Goal: Task Accomplishment & Management: Manage account settings

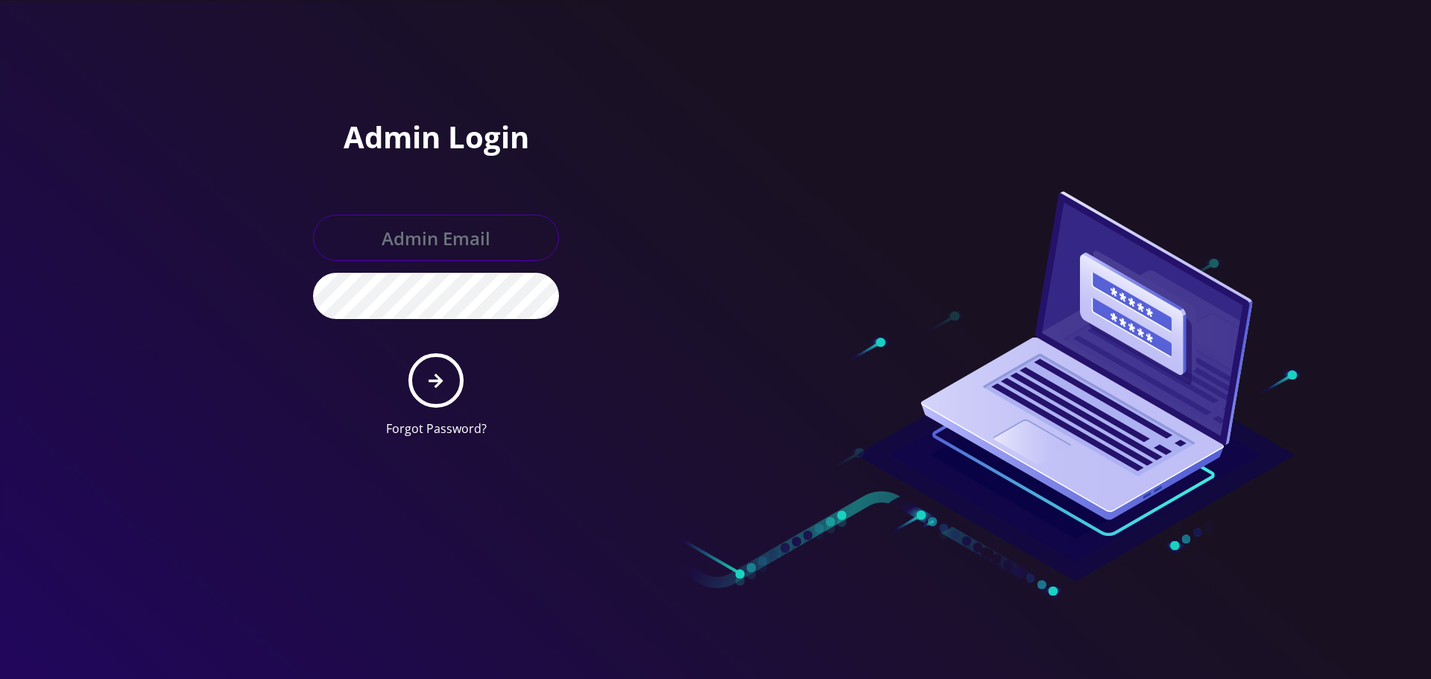
type input "Info@shluchimassist.com"
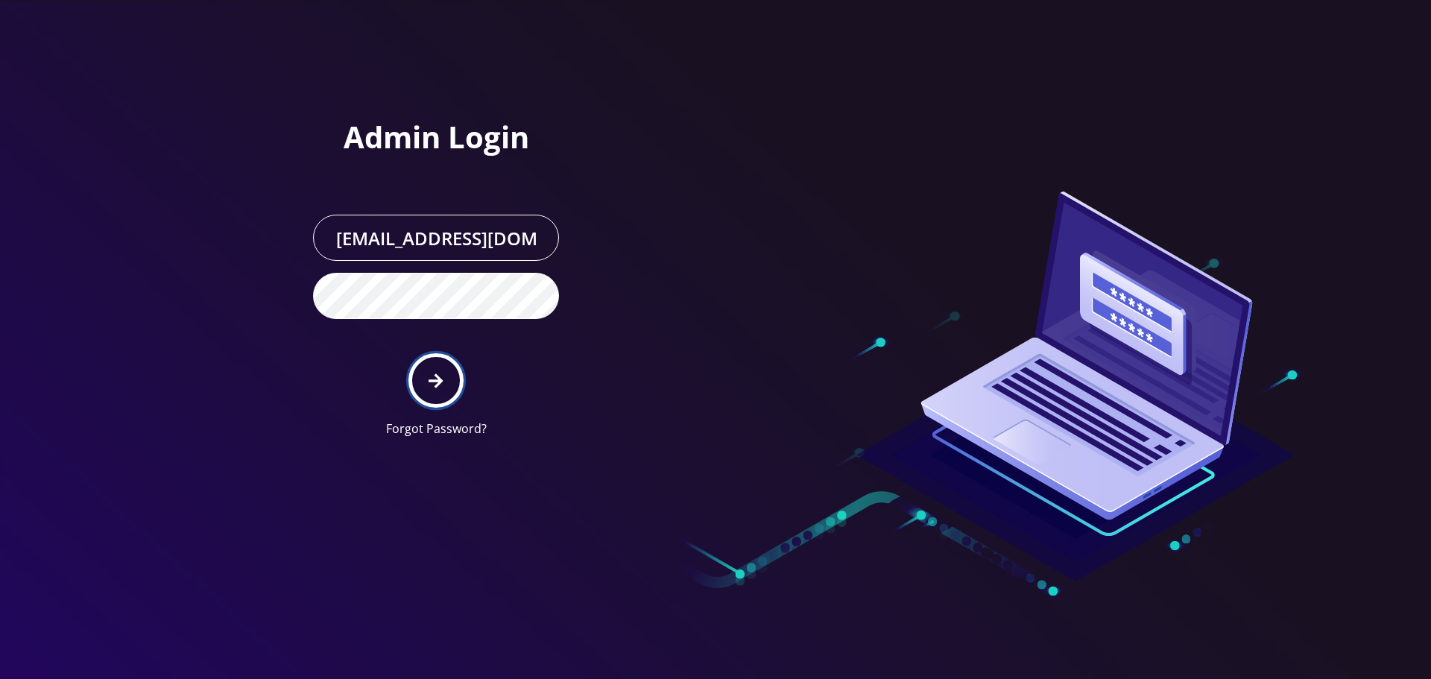
click at [455, 364] on button "submit" at bounding box center [435, 380] width 54 height 54
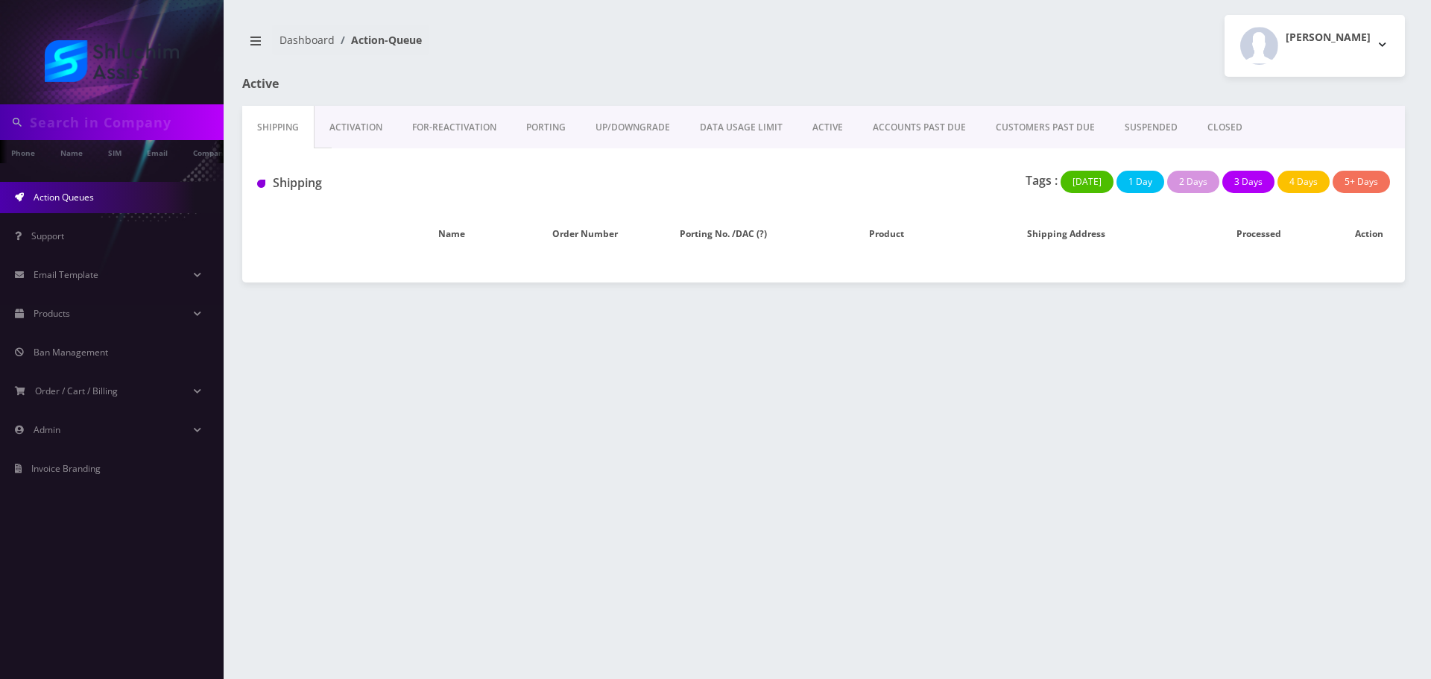
click at [121, 119] on input "text" at bounding box center [125, 122] width 190 height 28
paste input "934-223-9072"
type input "9173287133"
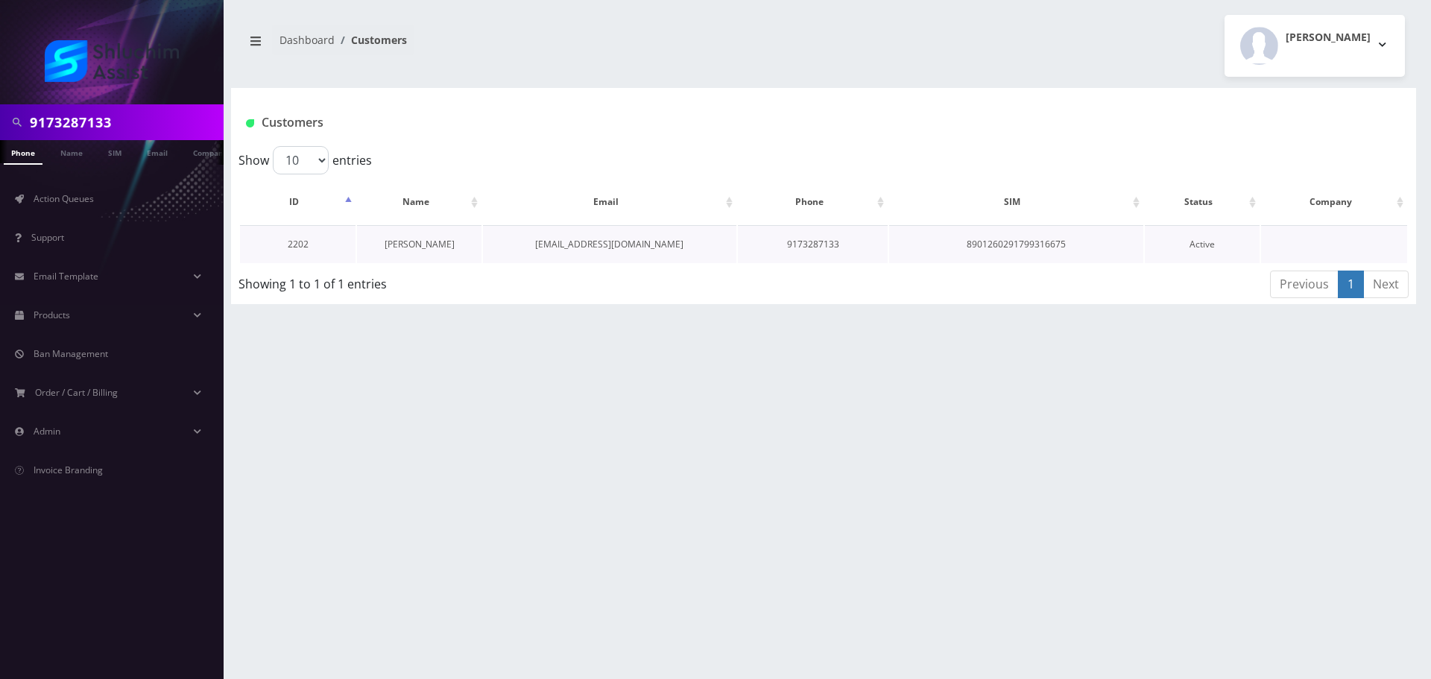
click at [432, 244] on link "[PERSON_NAME]" at bounding box center [420, 244] width 70 height 13
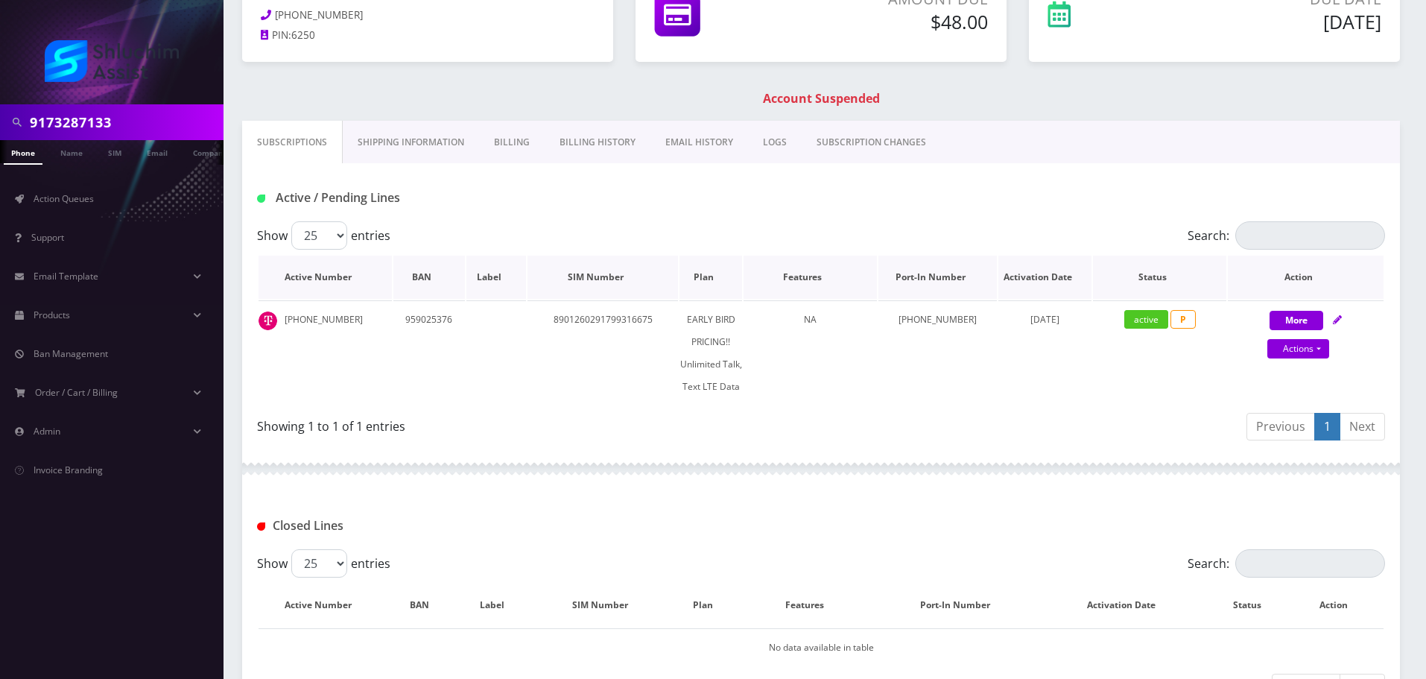
scroll to position [124, 0]
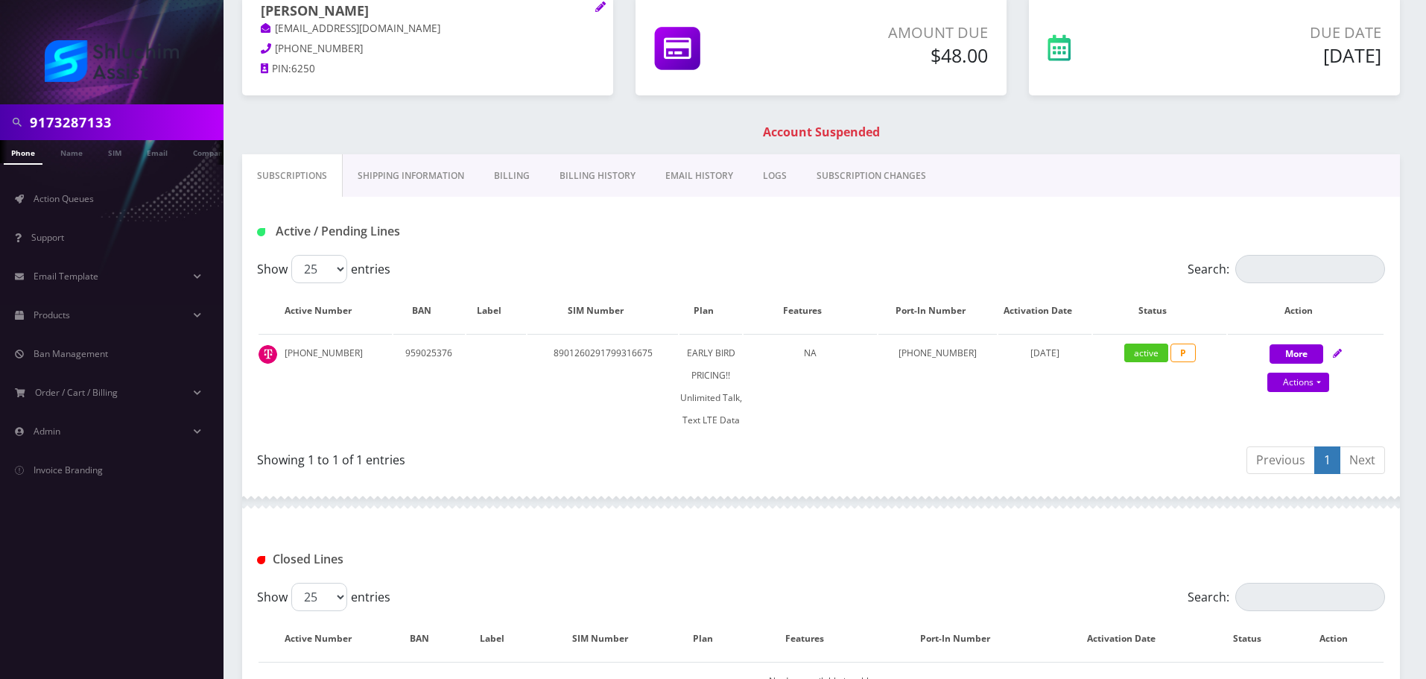
click at [572, 173] on link "Billing History" at bounding box center [598, 175] width 106 height 43
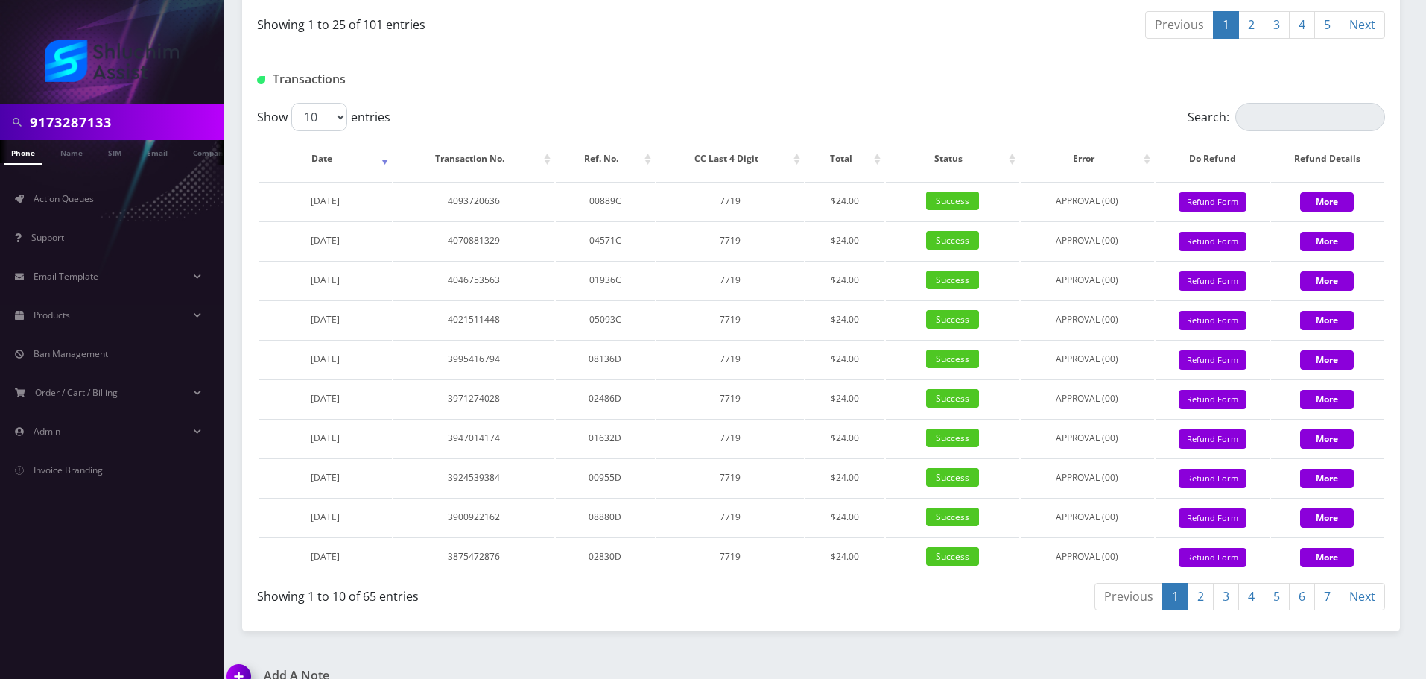
scroll to position [1423, 0]
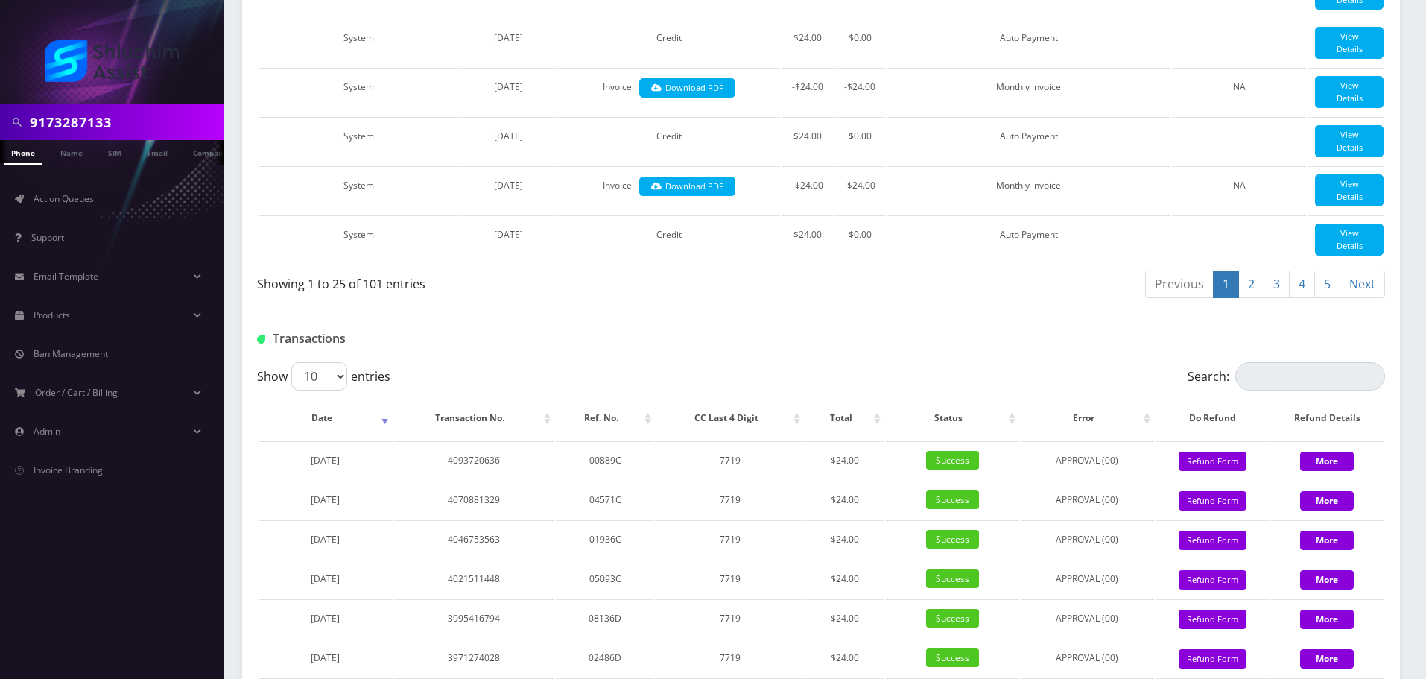
click at [125, 123] on input "9173287133" at bounding box center [125, 122] width 190 height 28
paste input "34-223-9072"
click at [102, 123] on input "934-223-9072" at bounding box center [125, 122] width 190 height 28
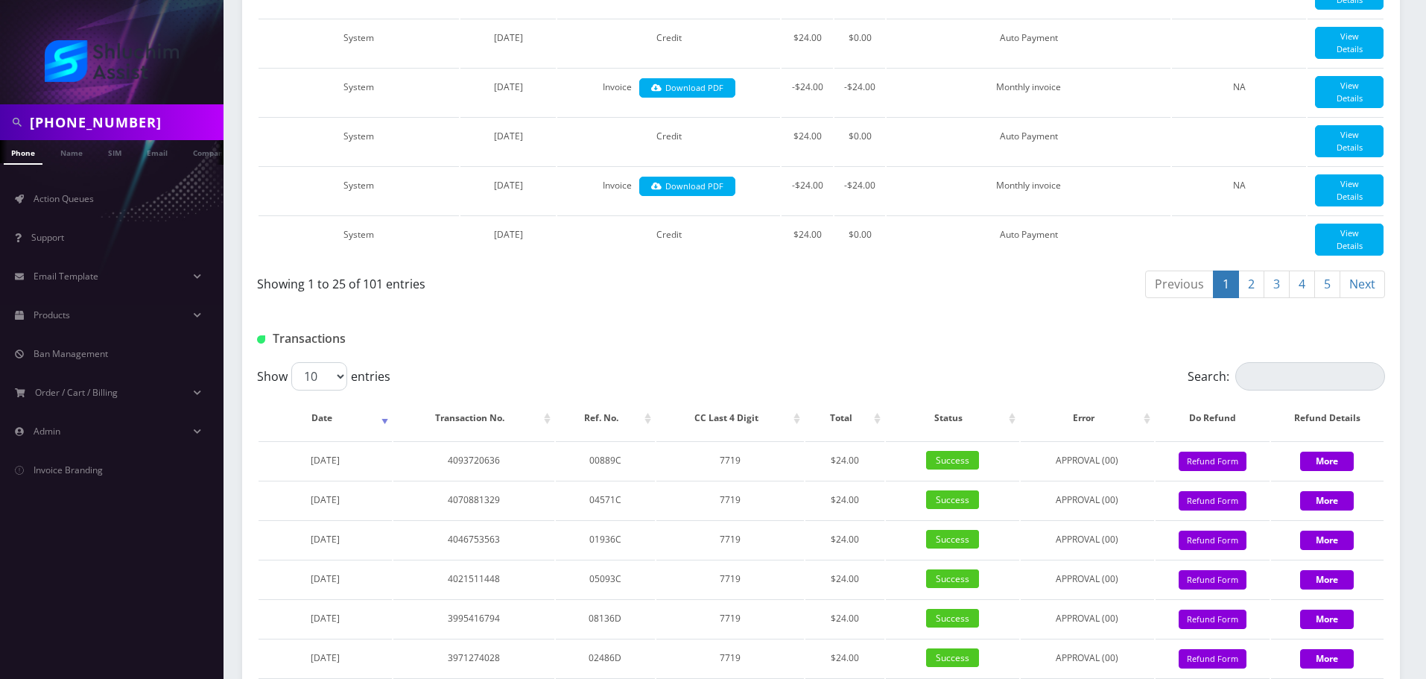
drag, startPoint x: 102, startPoint y: 123, endPoint x: 133, endPoint y: 123, distance: 30.6
click at [103, 123] on input "[PHONE_NUMBER]" at bounding box center [125, 122] width 190 height 28
type input "9342239072"
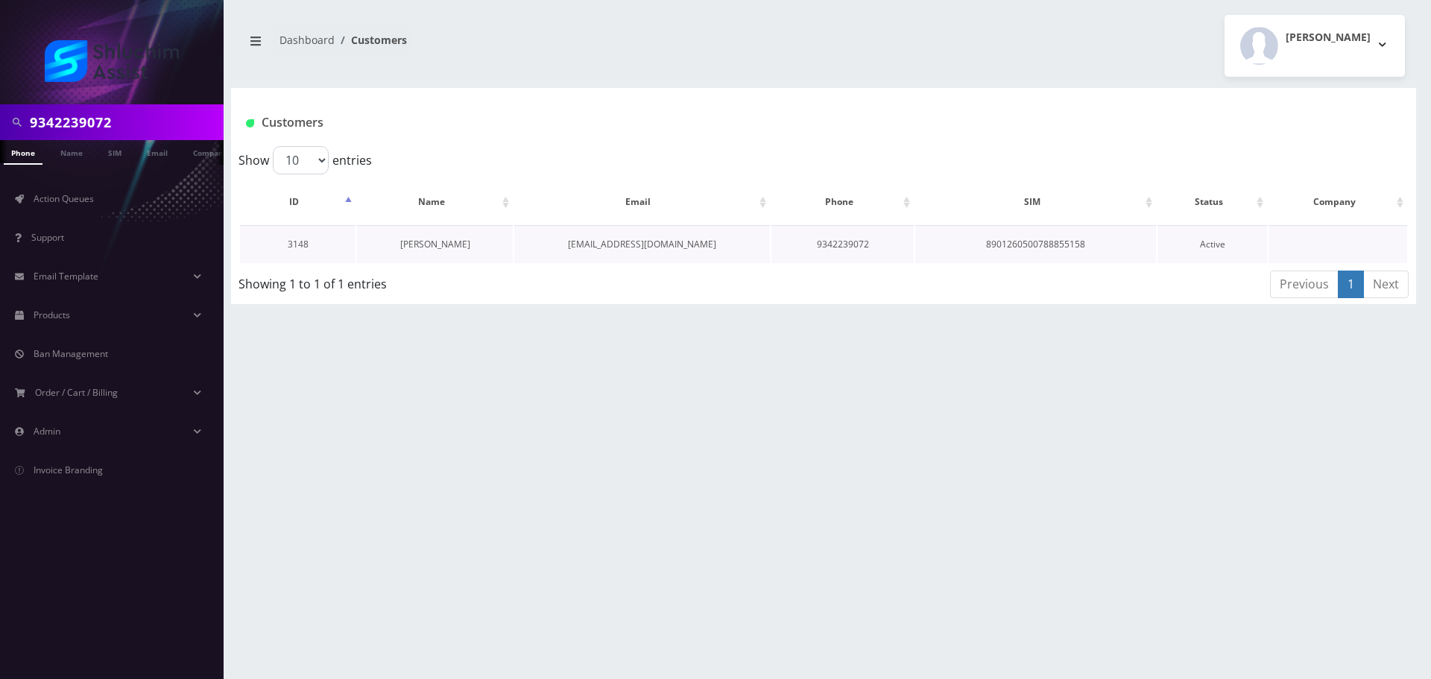
click at [431, 247] on link "[PERSON_NAME]" at bounding box center [435, 244] width 70 height 13
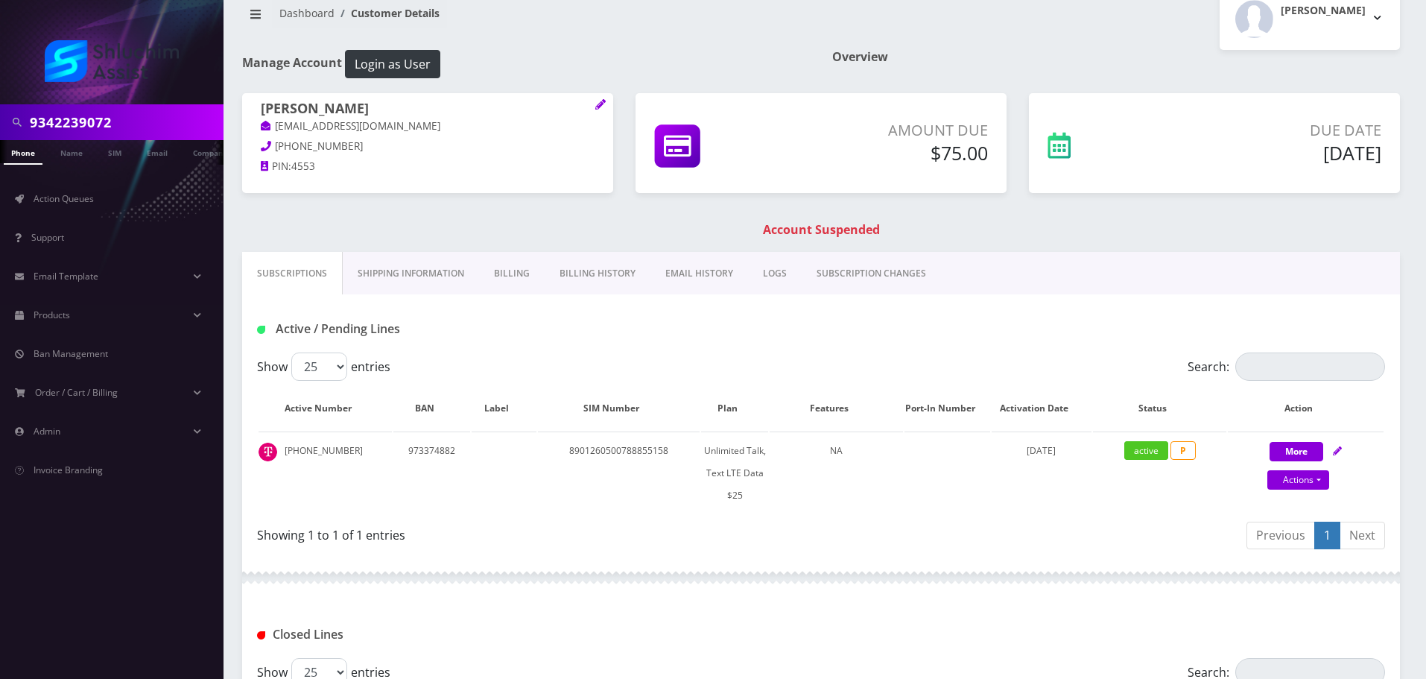
scroll to position [75, 0]
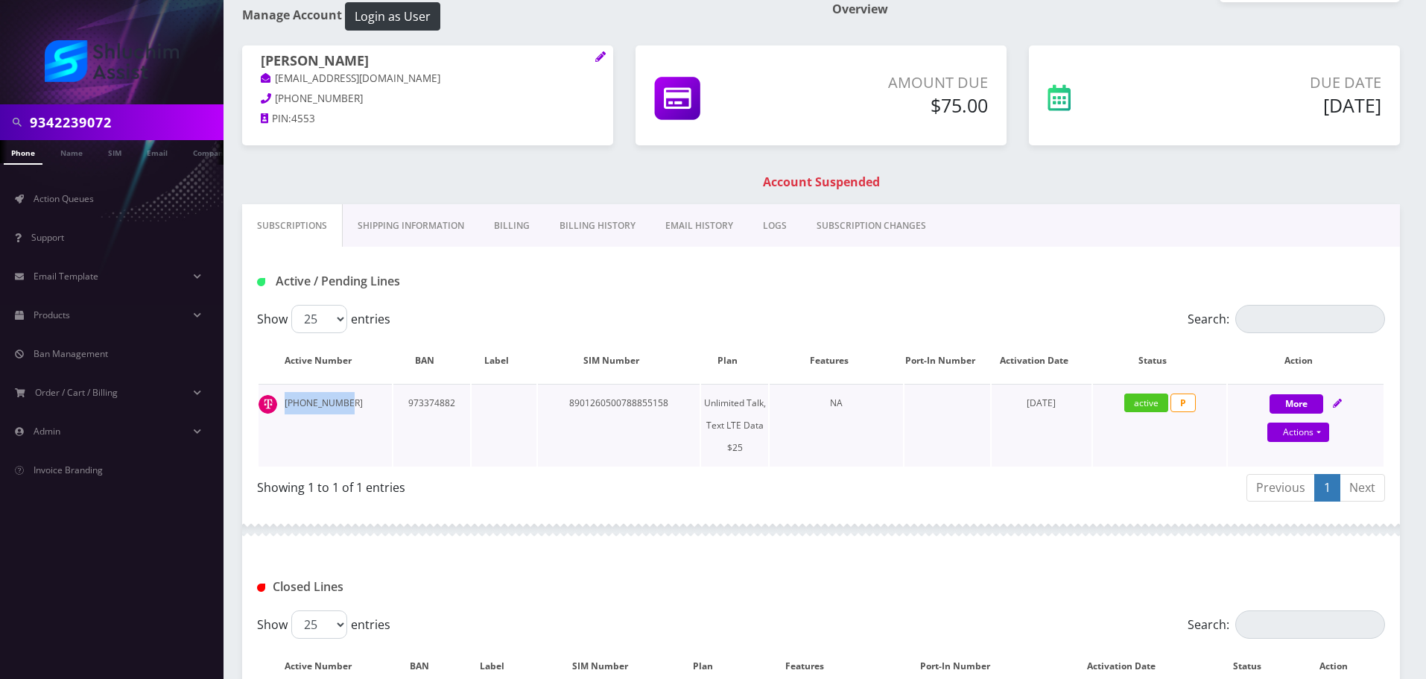
drag, startPoint x: 351, startPoint y: 398, endPoint x: 279, endPoint y: 399, distance: 72.3
click at [279, 399] on td "[PHONE_NUMBER]" at bounding box center [325, 425] width 133 height 83
copy td "[PHONE_NUMBER]"
click at [130, 128] on input "9342239072" at bounding box center [125, 122] width 190 height 28
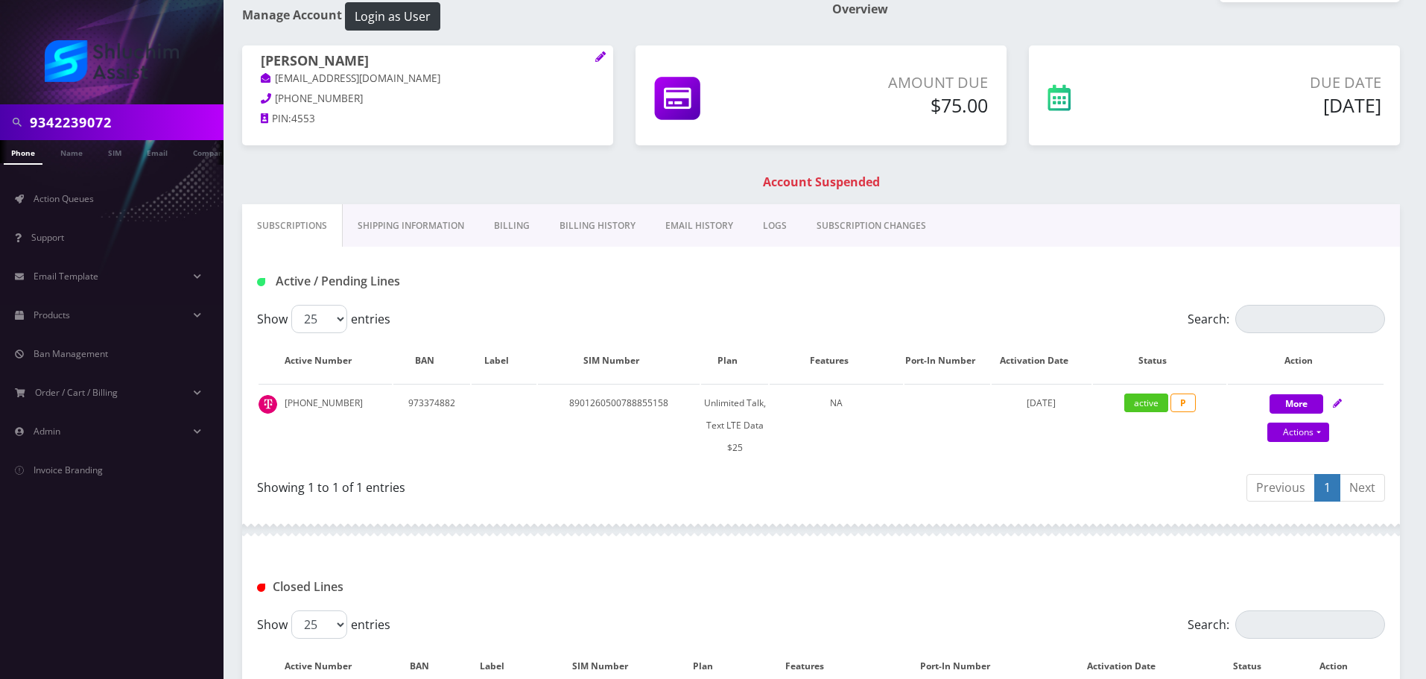
click at [130, 128] on input "9342239072" at bounding box center [125, 122] width 190 height 28
paste input "-223-"
click at [98, 128] on input "[PHONE_NUMBER]" at bounding box center [125, 122] width 190 height 28
type input "9342239072"
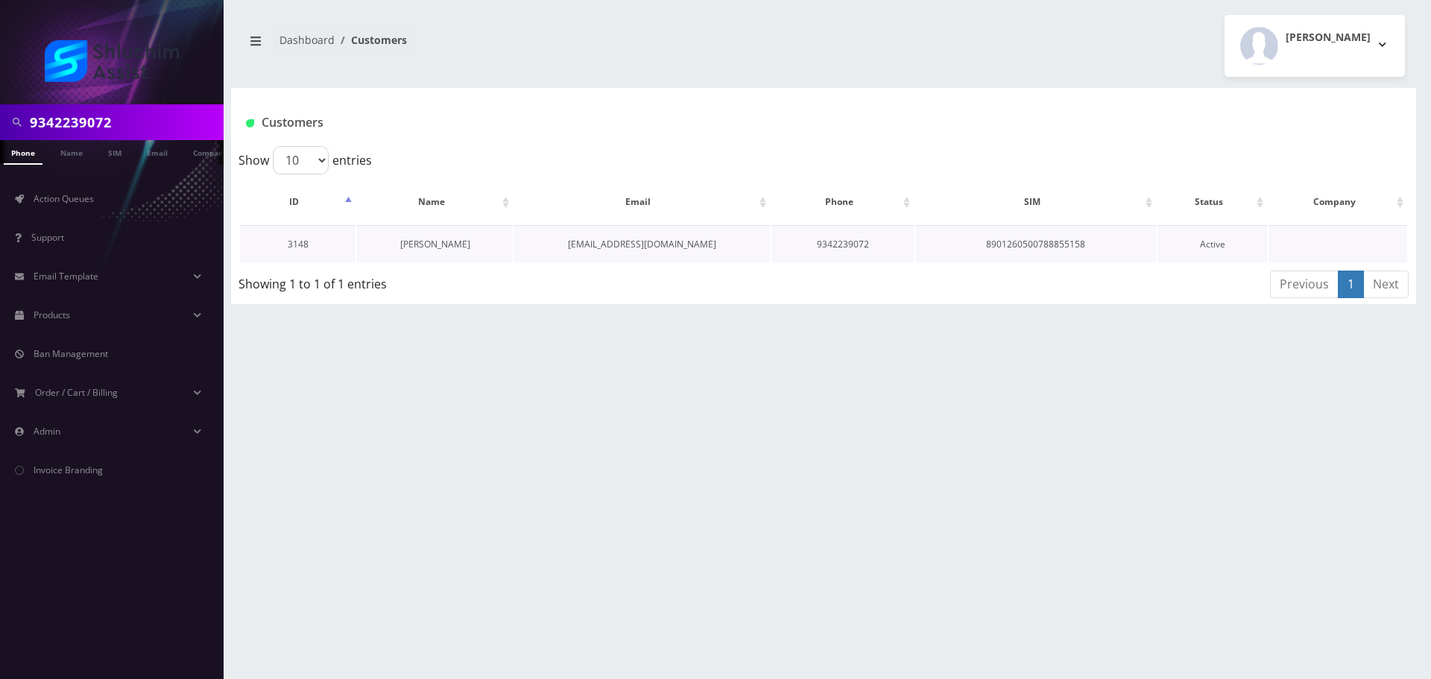
click at [434, 246] on link "[PERSON_NAME]" at bounding box center [435, 244] width 70 height 13
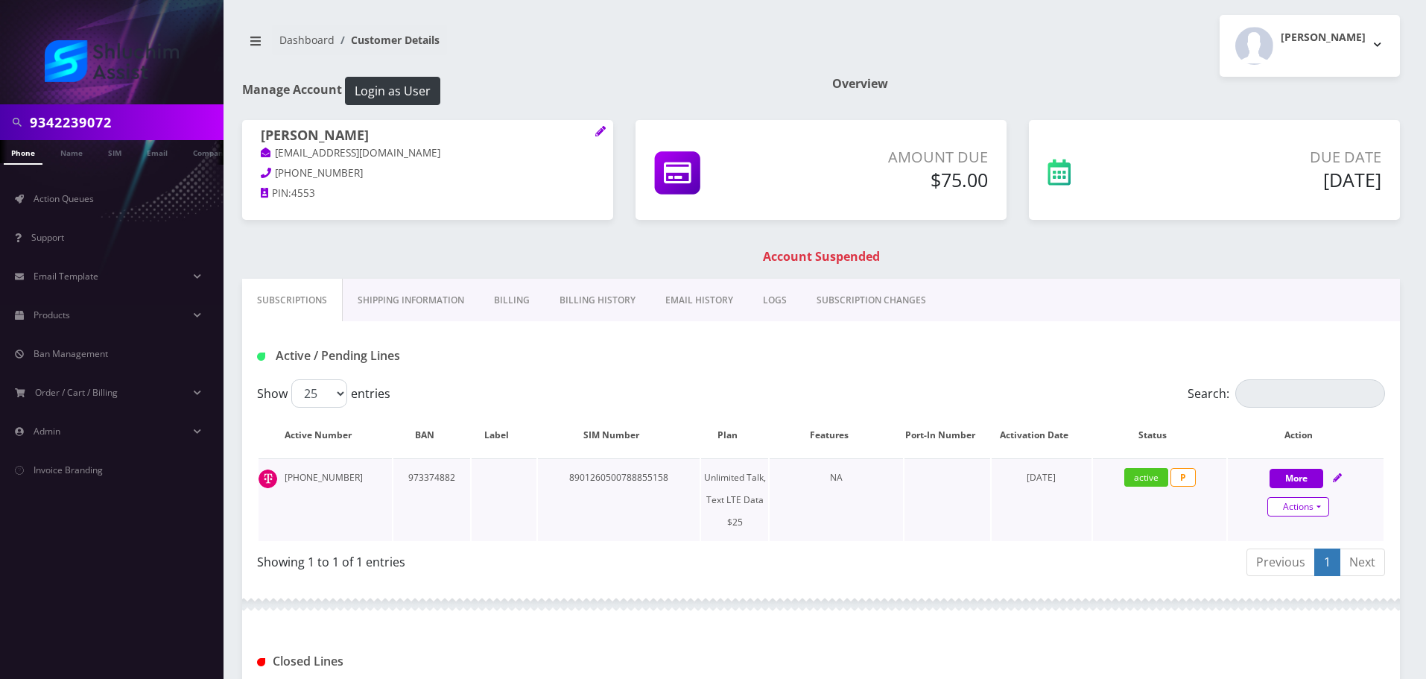
click at [1307, 505] on link "Actions" at bounding box center [1299, 506] width 62 height 19
select select "Sim Card"
select select "110"
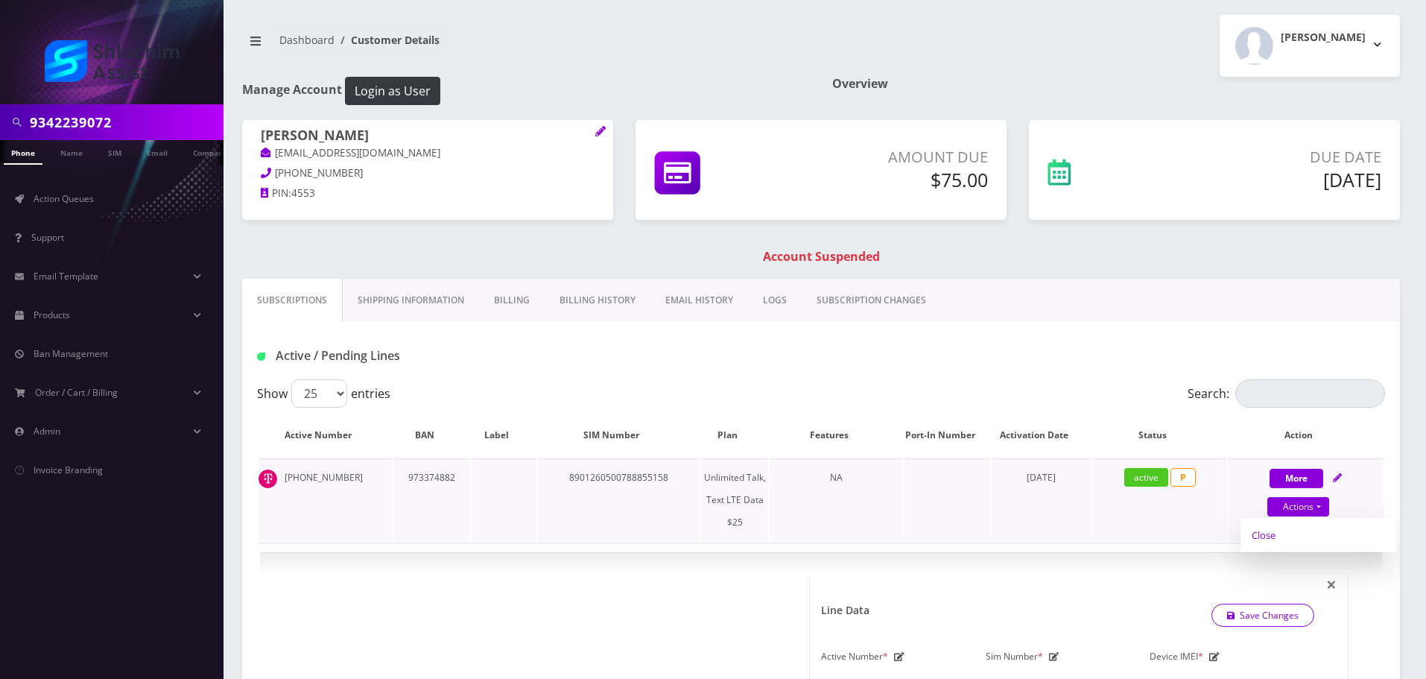
click at [1294, 533] on link "Close" at bounding box center [1319, 535] width 156 height 22
type input "[DATE]"
select select "Sim Card"
select select "110"
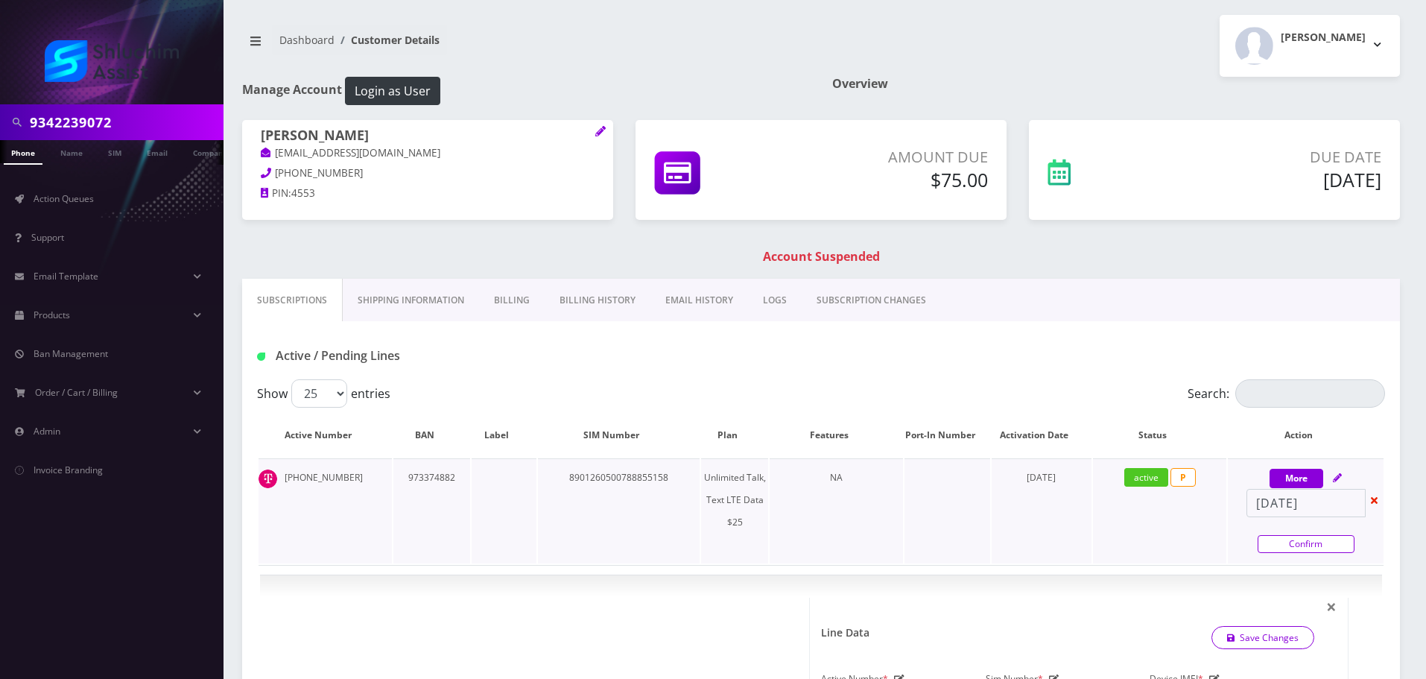
click at [1300, 541] on link "Confirm" at bounding box center [1306, 544] width 97 height 18
select select "Sim Card"
select select "110"
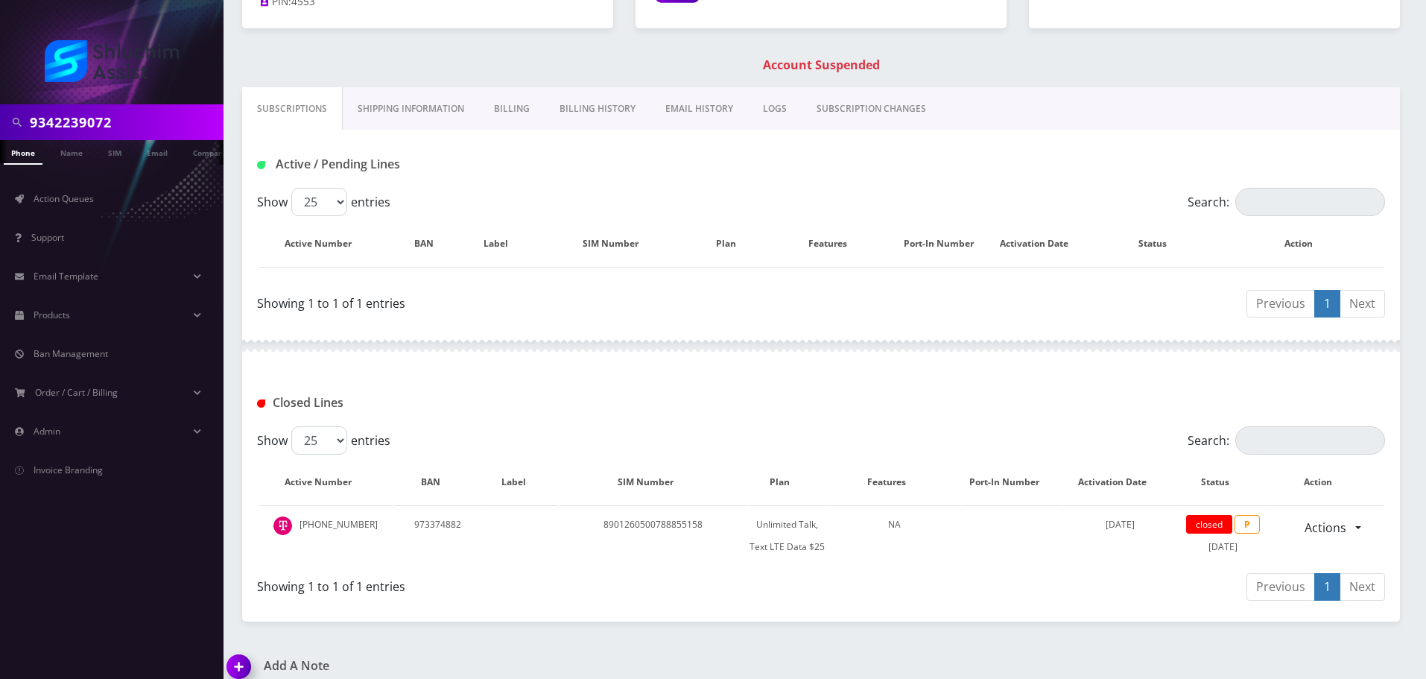
scroll to position [206, 0]
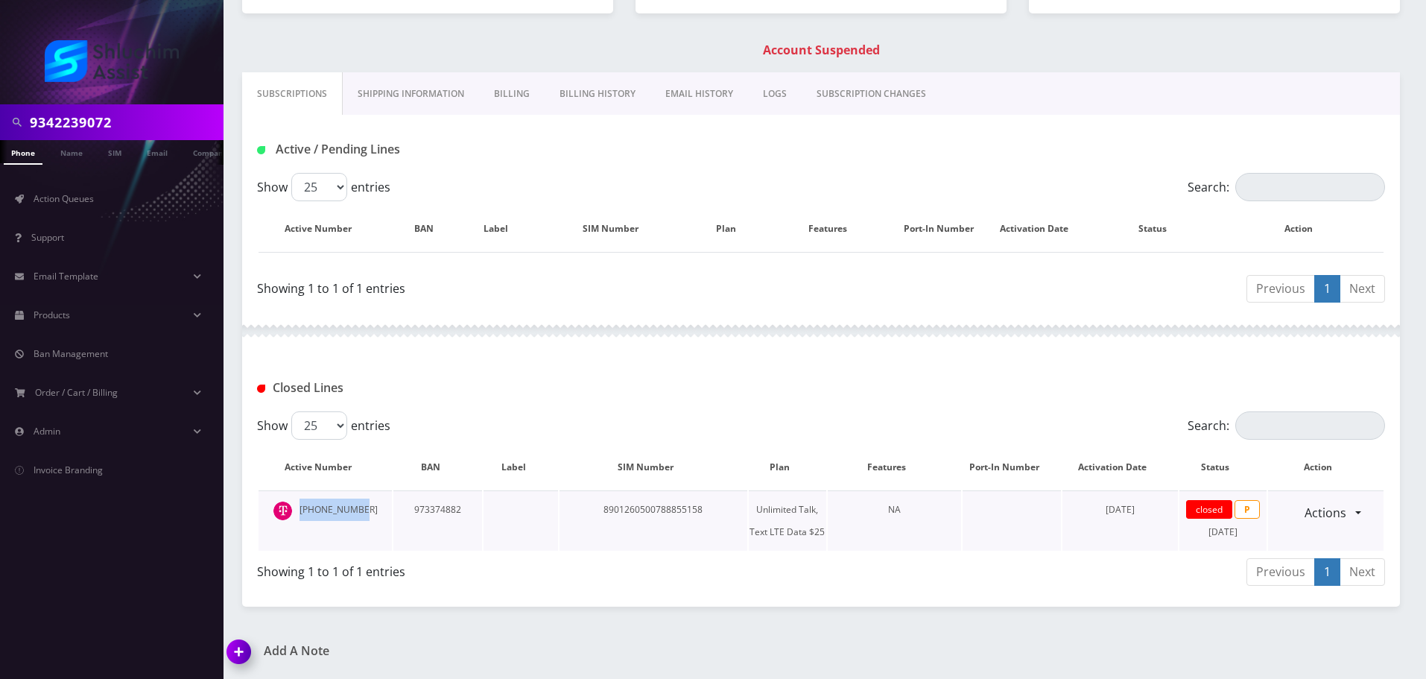
drag, startPoint x: 373, startPoint y: 513, endPoint x: 309, endPoint y: 512, distance: 63.3
click at [309, 512] on td "[PHONE_NUMBER]" at bounding box center [325, 520] width 133 height 60
copy td "[PHONE_NUMBER]"
click at [532, 75] on link "Billing" at bounding box center [512, 93] width 66 height 43
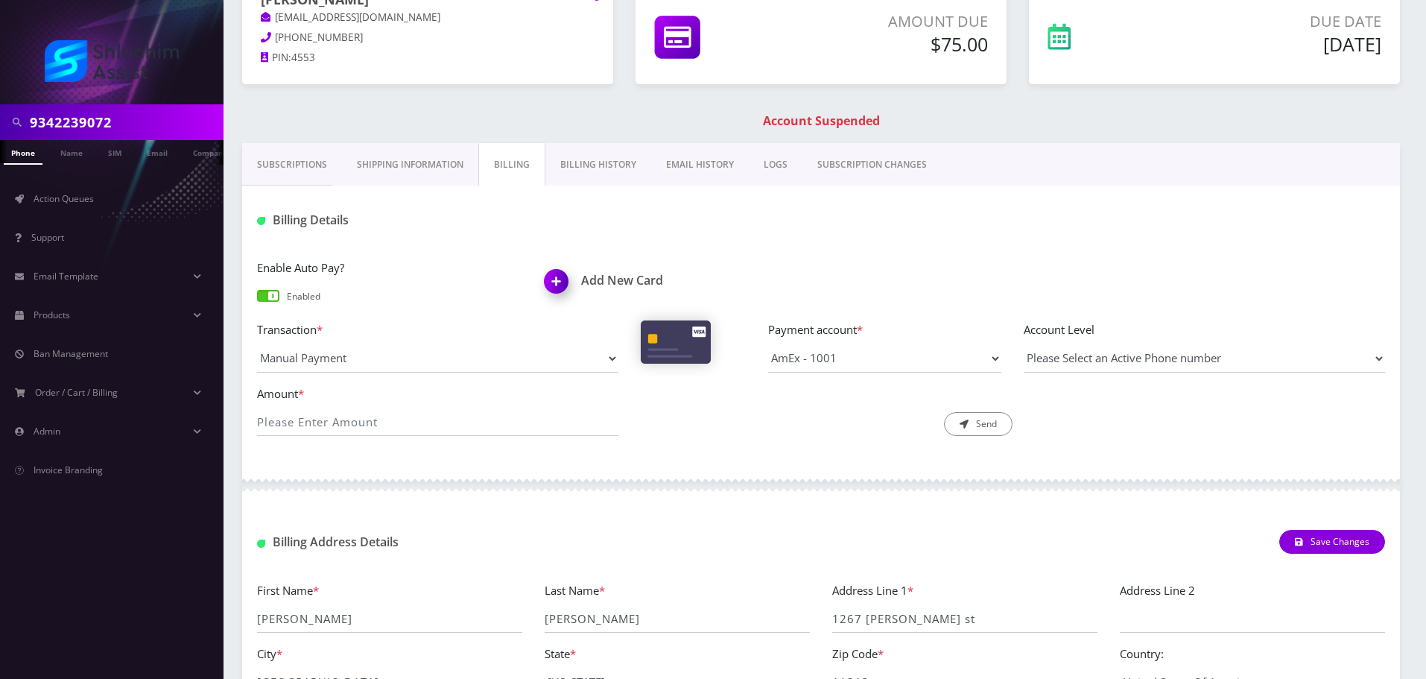
scroll to position [118, 0]
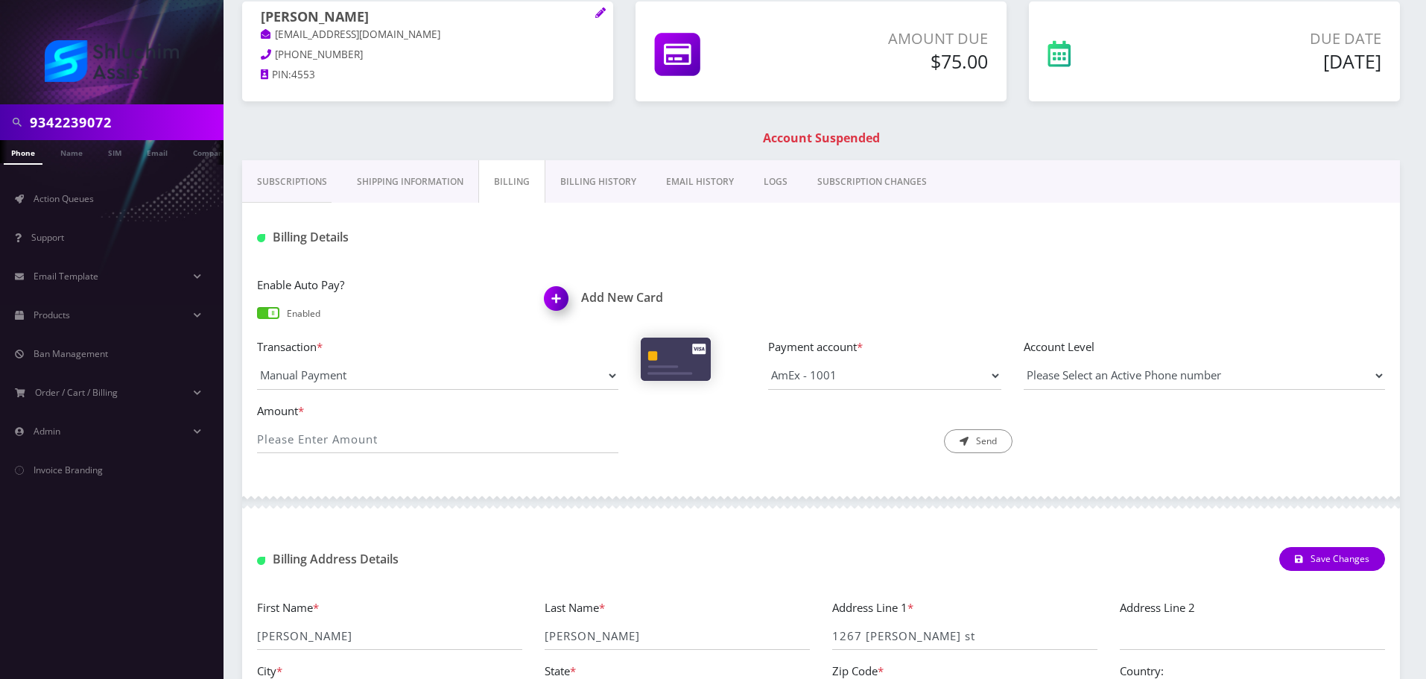
click at [265, 315] on span at bounding box center [268, 313] width 22 height 12
click at [257, 320] on input "checkbox" at bounding box center [257, 320] width 0 height 0
click at [303, 185] on link "Subscriptions" at bounding box center [292, 181] width 100 height 43
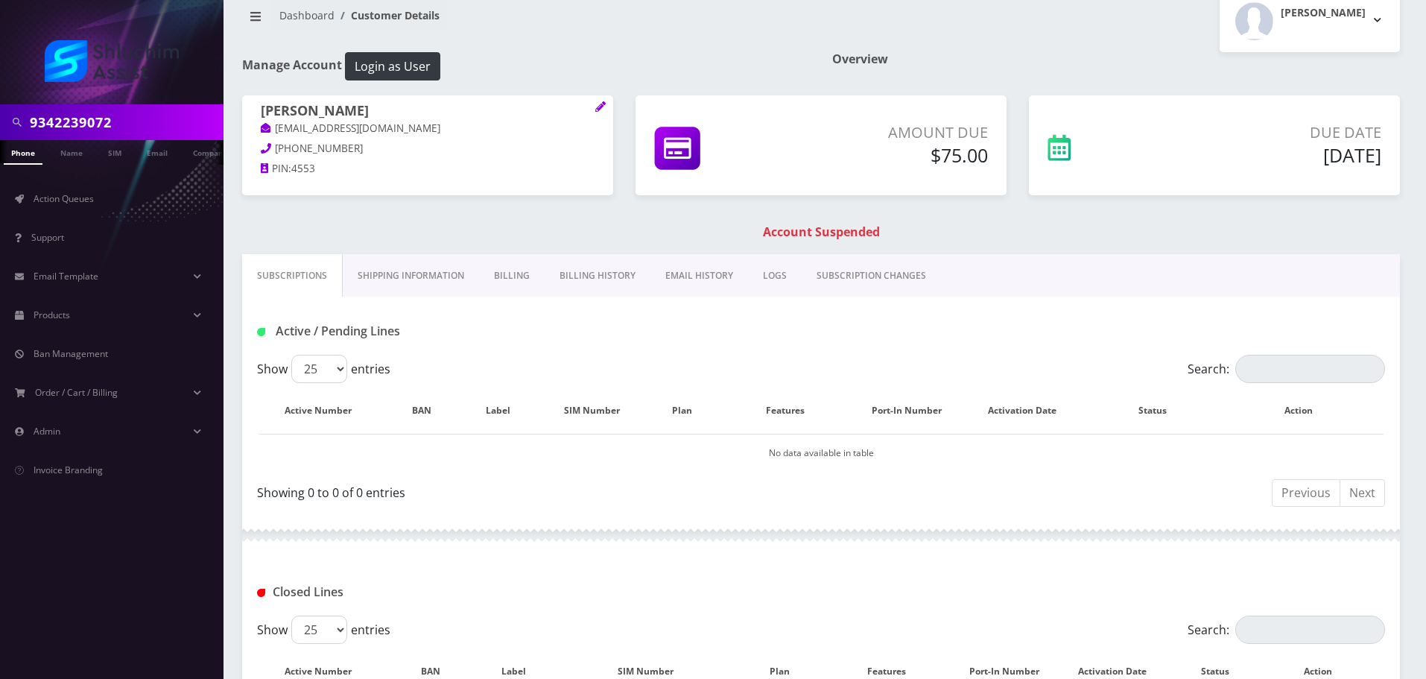
scroll to position [5, 0]
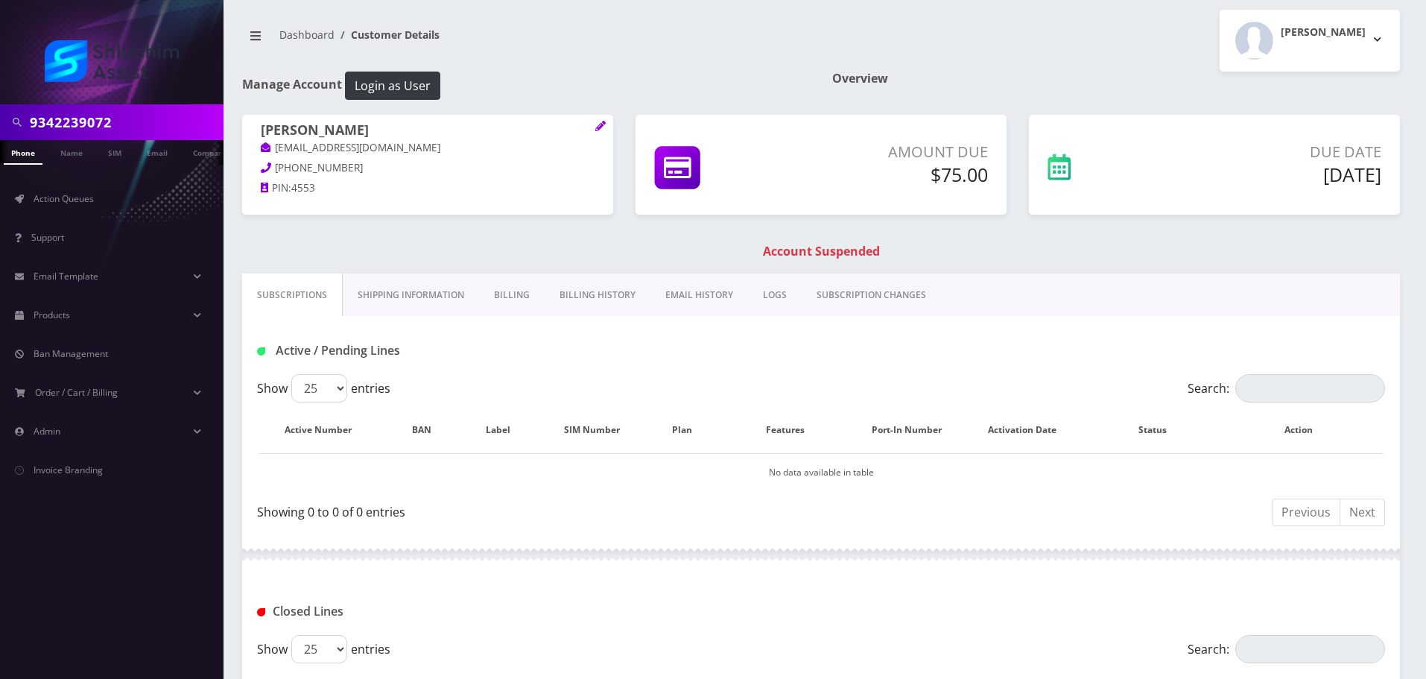
click at [141, 130] on input "9342239072" at bounding box center [125, 122] width 190 height 28
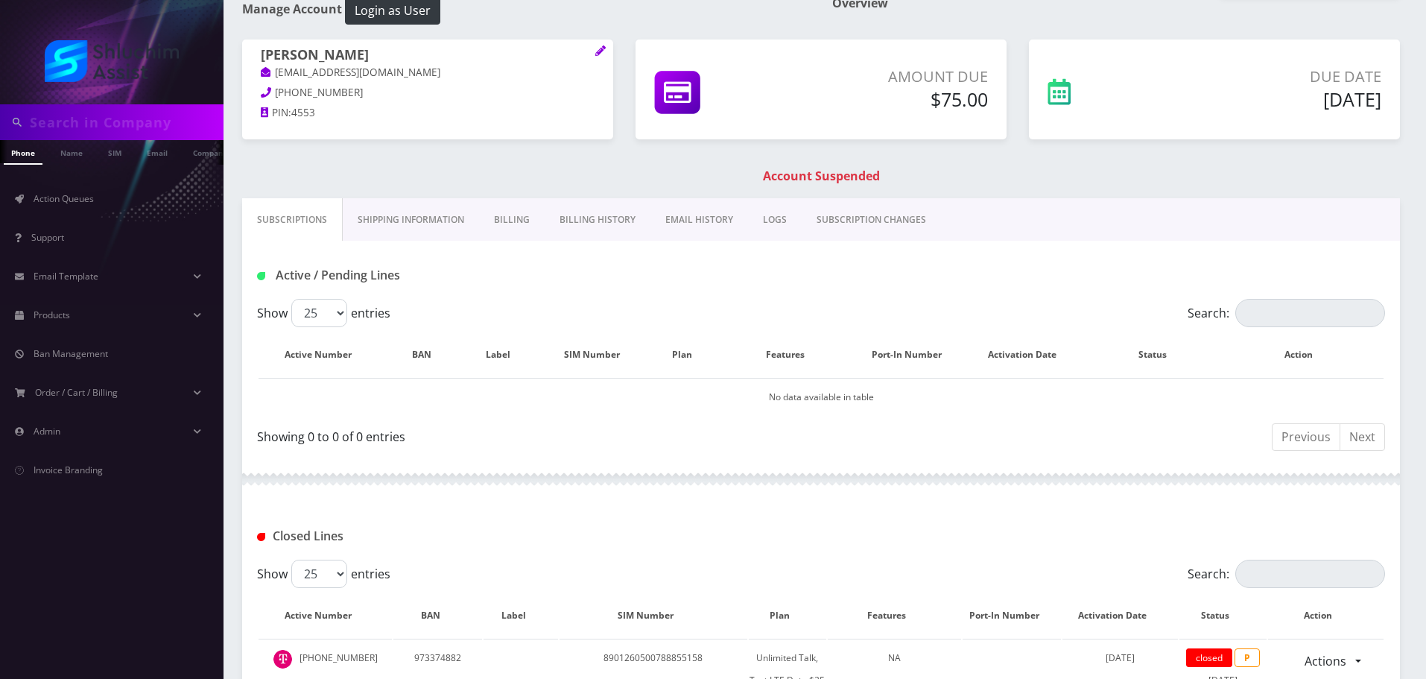
scroll to position [229, 0]
